Goal: Task Accomplishment & Management: Complete application form

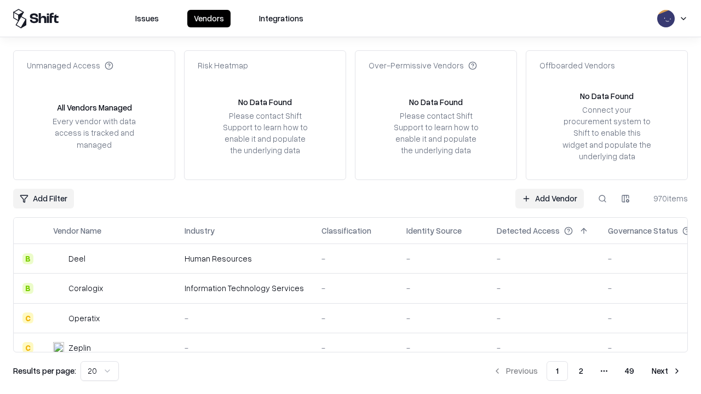
click at [550, 198] on link "Add Vendor" at bounding box center [550, 199] width 68 height 20
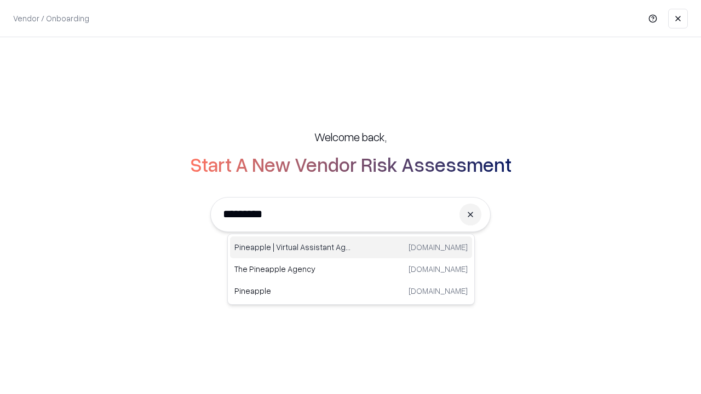
click at [351, 248] on div "Pineapple | Virtual Assistant Agency [DOMAIN_NAME]" at bounding box center [351, 248] width 242 height 22
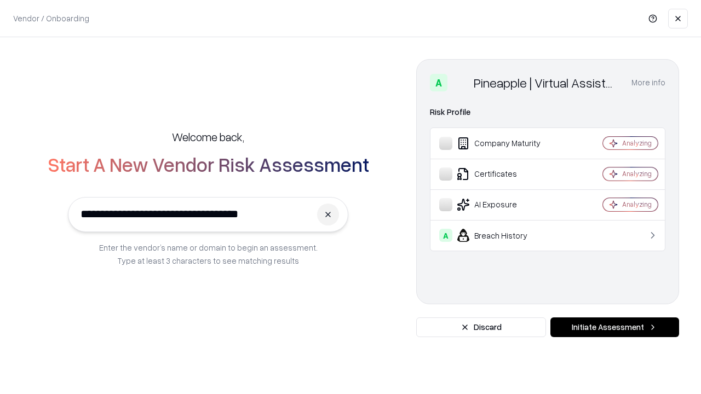
type input "**********"
click at [615, 328] on button "Initiate Assessment" at bounding box center [615, 328] width 129 height 20
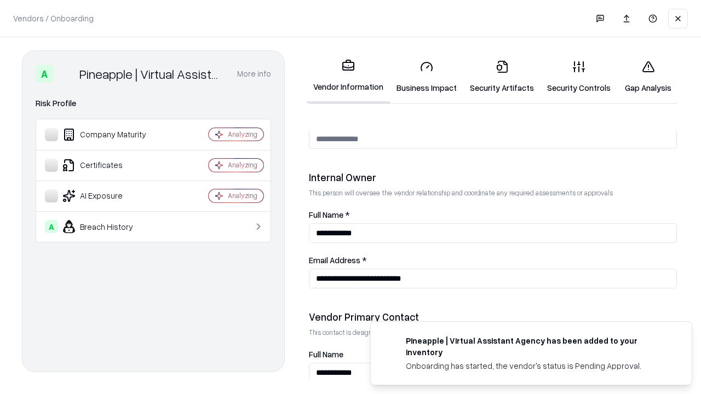
scroll to position [568, 0]
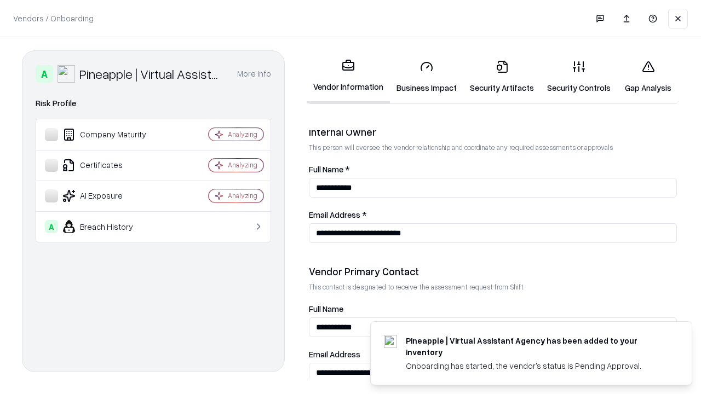
click at [427, 77] on link "Business Impact" at bounding box center [426, 77] width 73 height 51
click at [502, 77] on link "Security Artifacts" at bounding box center [502, 77] width 77 height 51
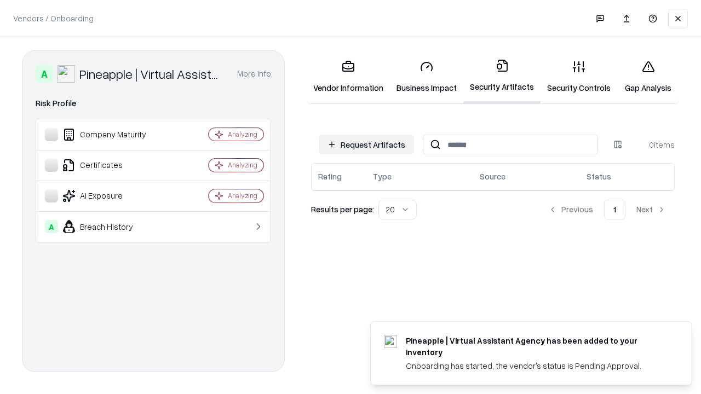
click at [367, 145] on button "Request Artifacts" at bounding box center [366, 145] width 95 height 20
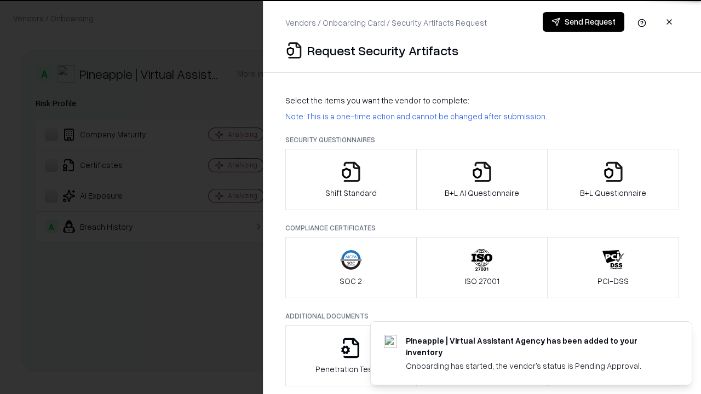
click at [351, 180] on icon "button" at bounding box center [351, 172] width 22 height 22
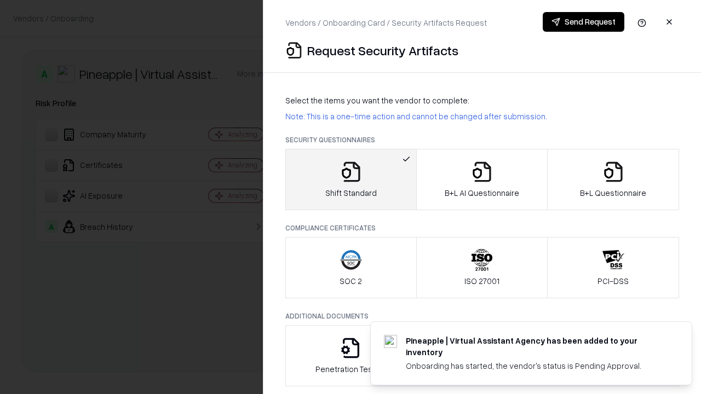
click at [584, 22] on button "Send Request" at bounding box center [584, 22] width 82 height 20
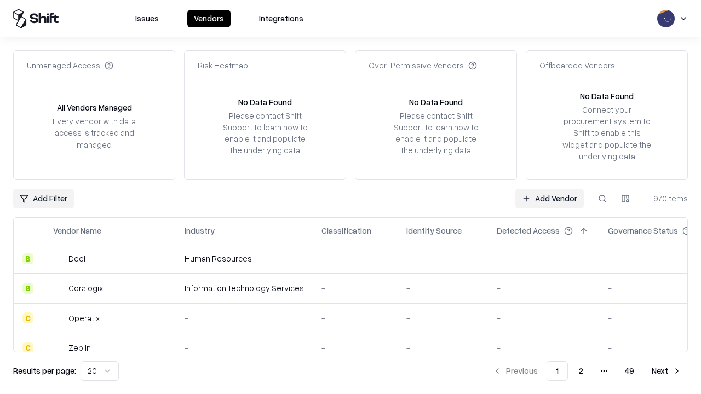
click at [603, 198] on button at bounding box center [603, 199] width 20 height 20
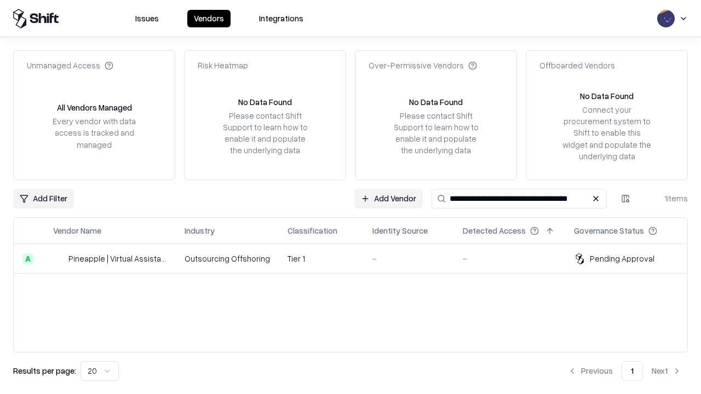
type input "**********"
click at [357, 259] on td "Tier 1" at bounding box center [321, 259] width 85 height 30
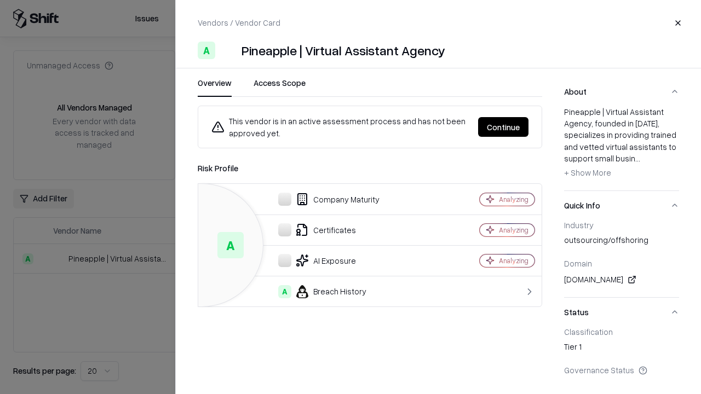
click at [504, 127] on button "Continue" at bounding box center [503, 127] width 50 height 20
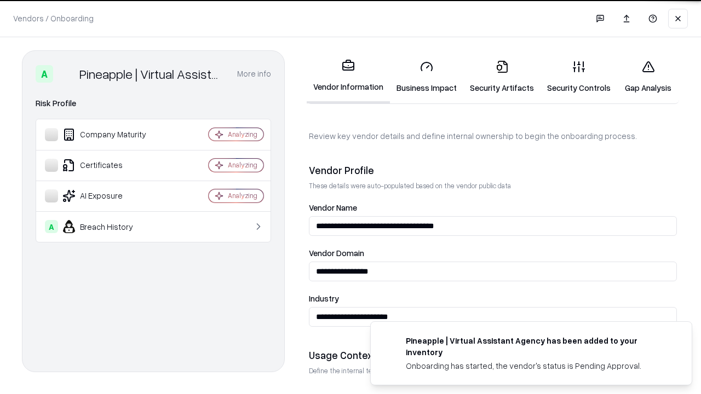
click at [502, 77] on link "Security Artifacts" at bounding box center [502, 77] width 77 height 51
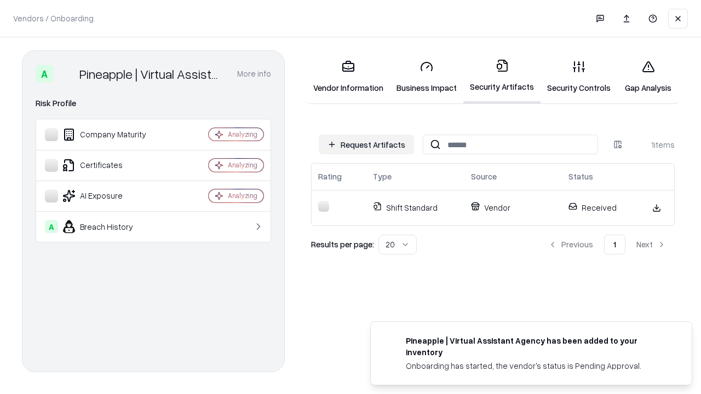
click at [579, 77] on link "Security Controls" at bounding box center [579, 77] width 77 height 51
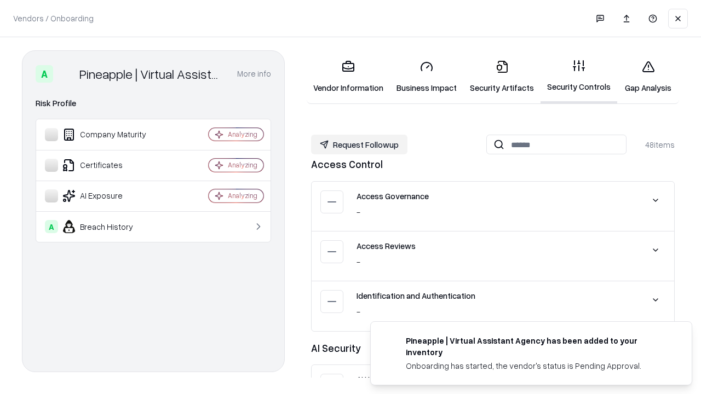
click at [359, 145] on button "Request Followup" at bounding box center [359, 145] width 96 height 20
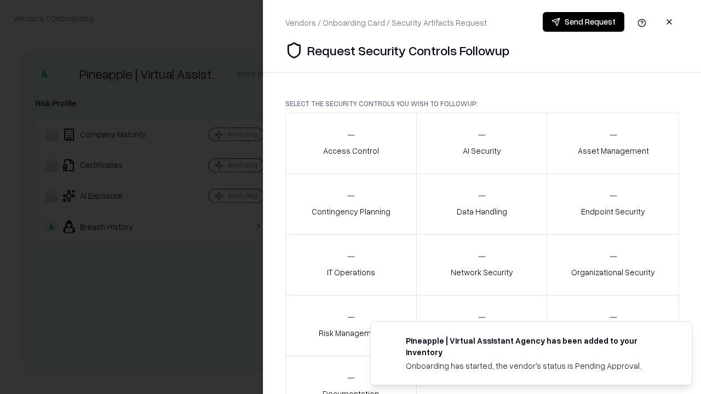
click at [351, 144] on div "Access Control" at bounding box center [351, 143] width 56 height 27
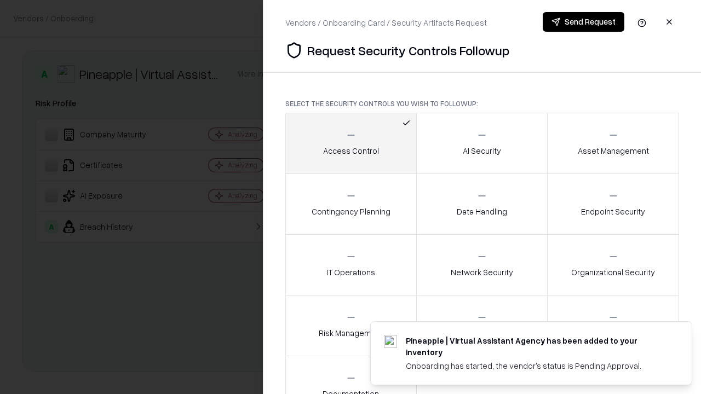
click at [584, 22] on button "Send Request" at bounding box center [584, 22] width 82 height 20
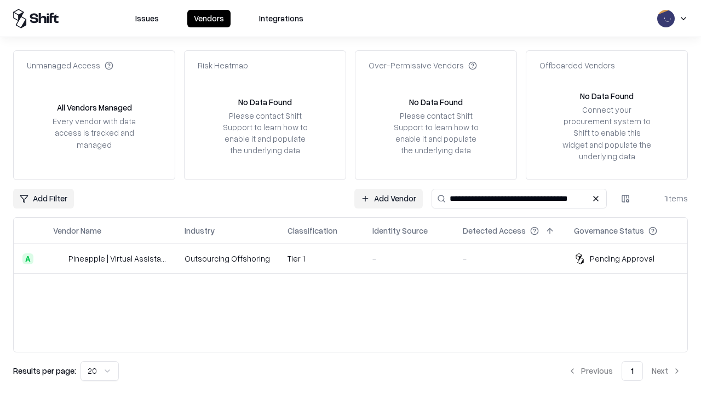
type input "**********"
click at [357, 259] on td "Tier 1" at bounding box center [321, 259] width 85 height 30
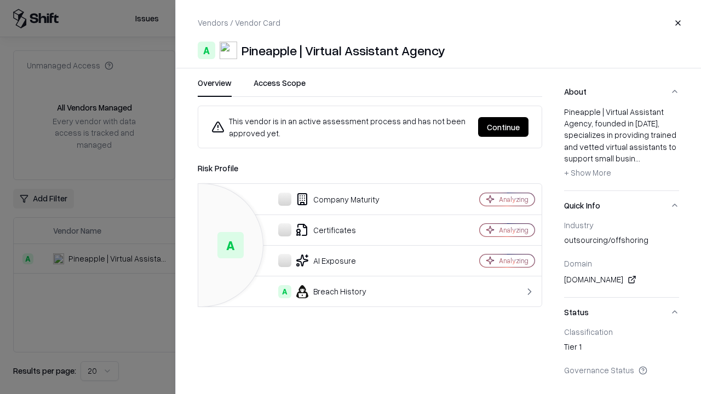
click at [504, 127] on button "Continue" at bounding box center [503, 127] width 50 height 20
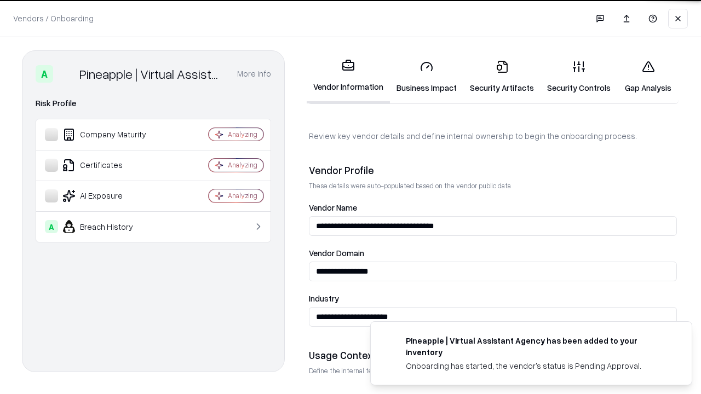
click at [648, 77] on link "Gap Analysis" at bounding box center [649, 77] width 62 height 51
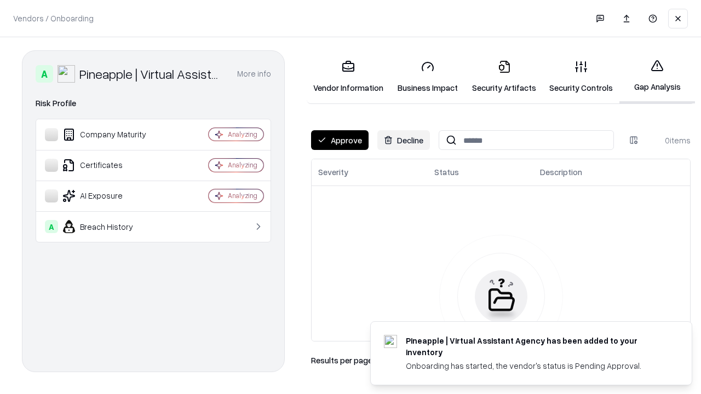
click at [340, 140] on button "Approve" at bounding box center [340, 140] width 58 height 20
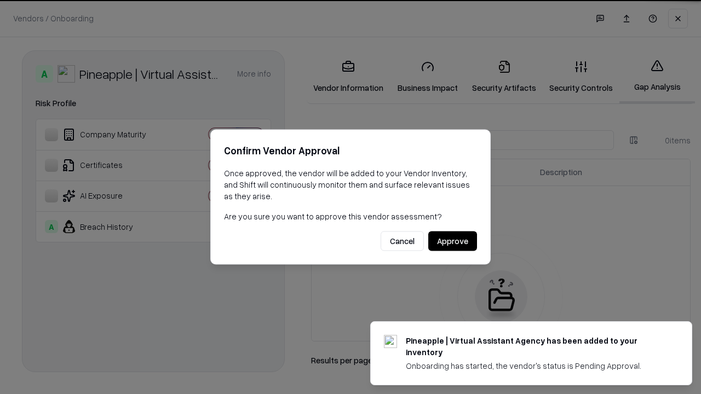
click at [453, 241] on button "Approve" at bounding box center [452, 242] width 49 height 20
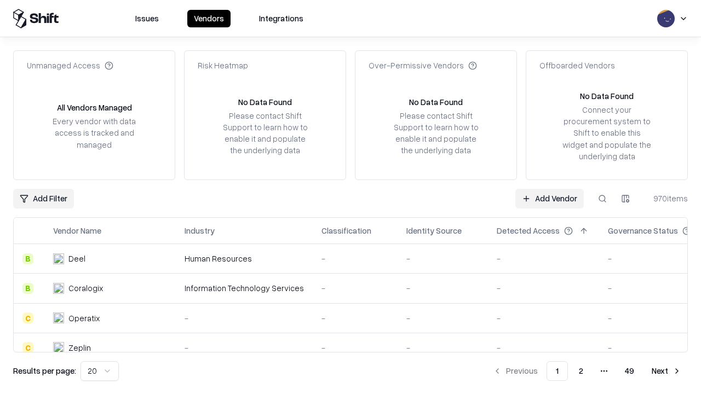
type input "**********"
click at [550, 198] on link "Add Vendor" at bounding box center [550, 199] width 68 height 20
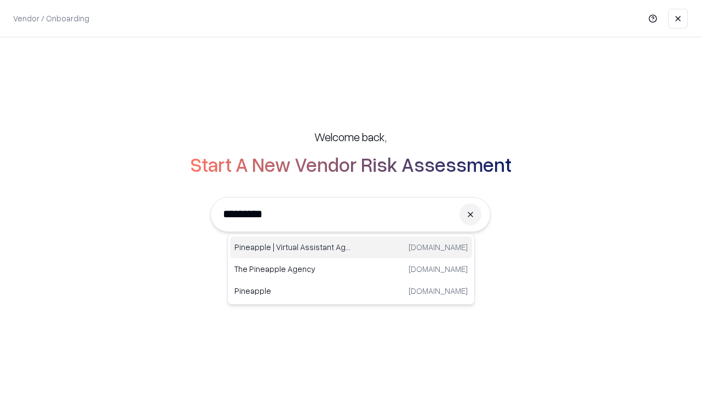
click at [351, 248] on div "Pineapple | Virtual Assistant Agency [DOMAIN_NAME]" at bounding box center [351, 248] width 242 height 22
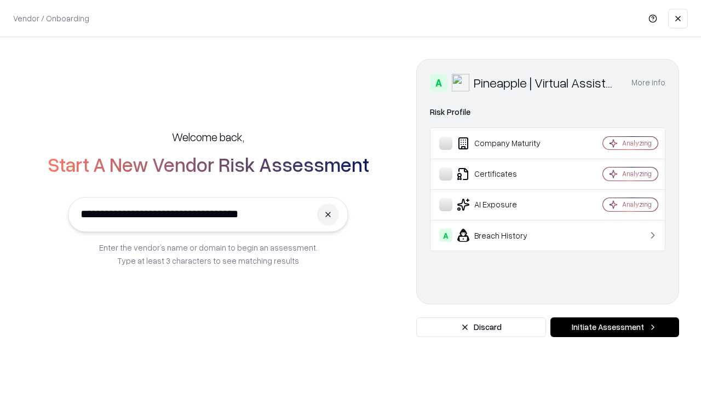
type input "**********"
click at [615, 328] on button "Initiate Assessment" at bounding box center [615, 328] width 129 height 20
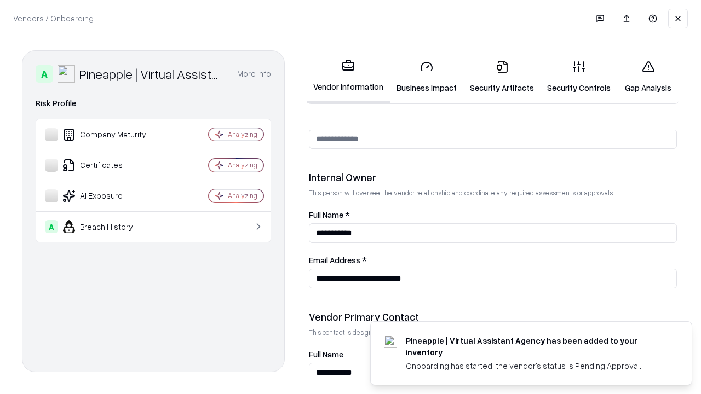
scroll to position [568, 0]
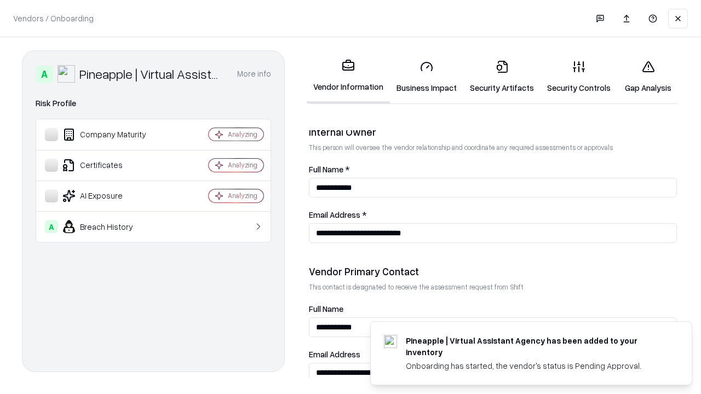
click at [648, 77] on link "Gap Analysis" at bounding box center [649, 77] width 62 height 51
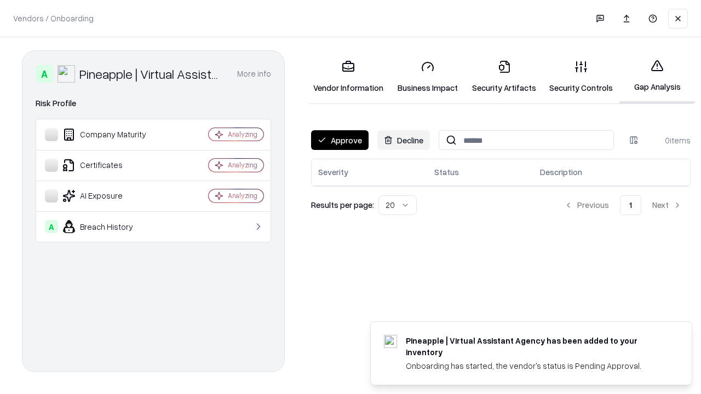
click at [340, 140] on button "Approve" at bounding box center [340, 140] width 58 height 20
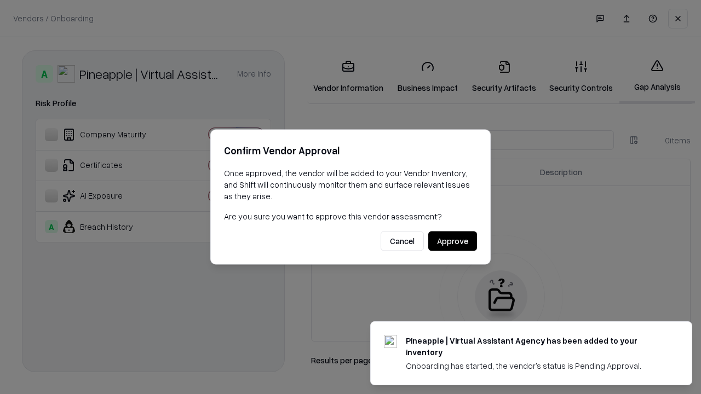
click at [453, 241] on button "Approve" at bounding box center [452, 242] width 49 height 20
